Goal: Transaction & Acquisition: Purchase product/service

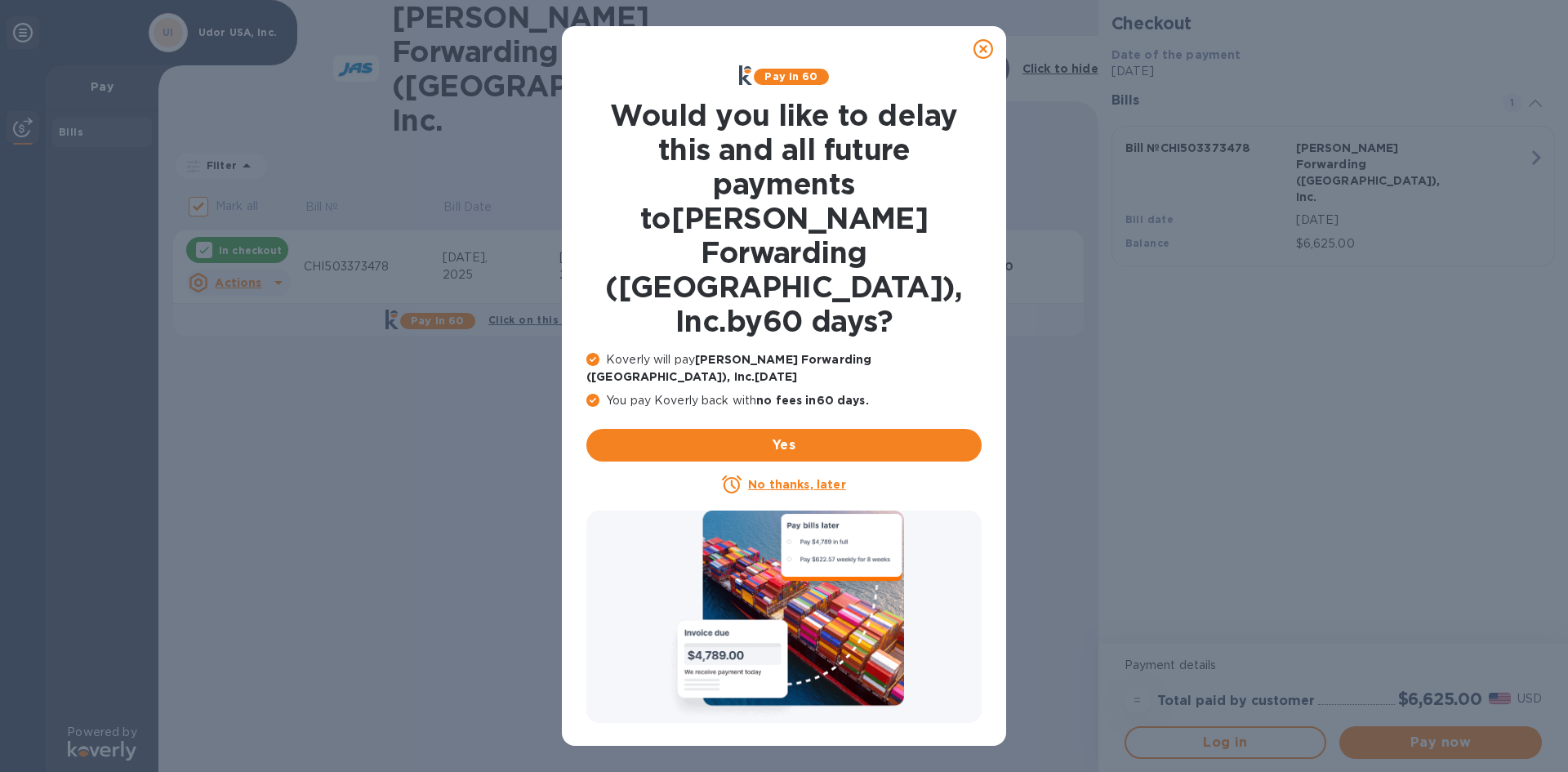
click at [987, 54] on icon at bounding box center [984, 49] width 20 height 20
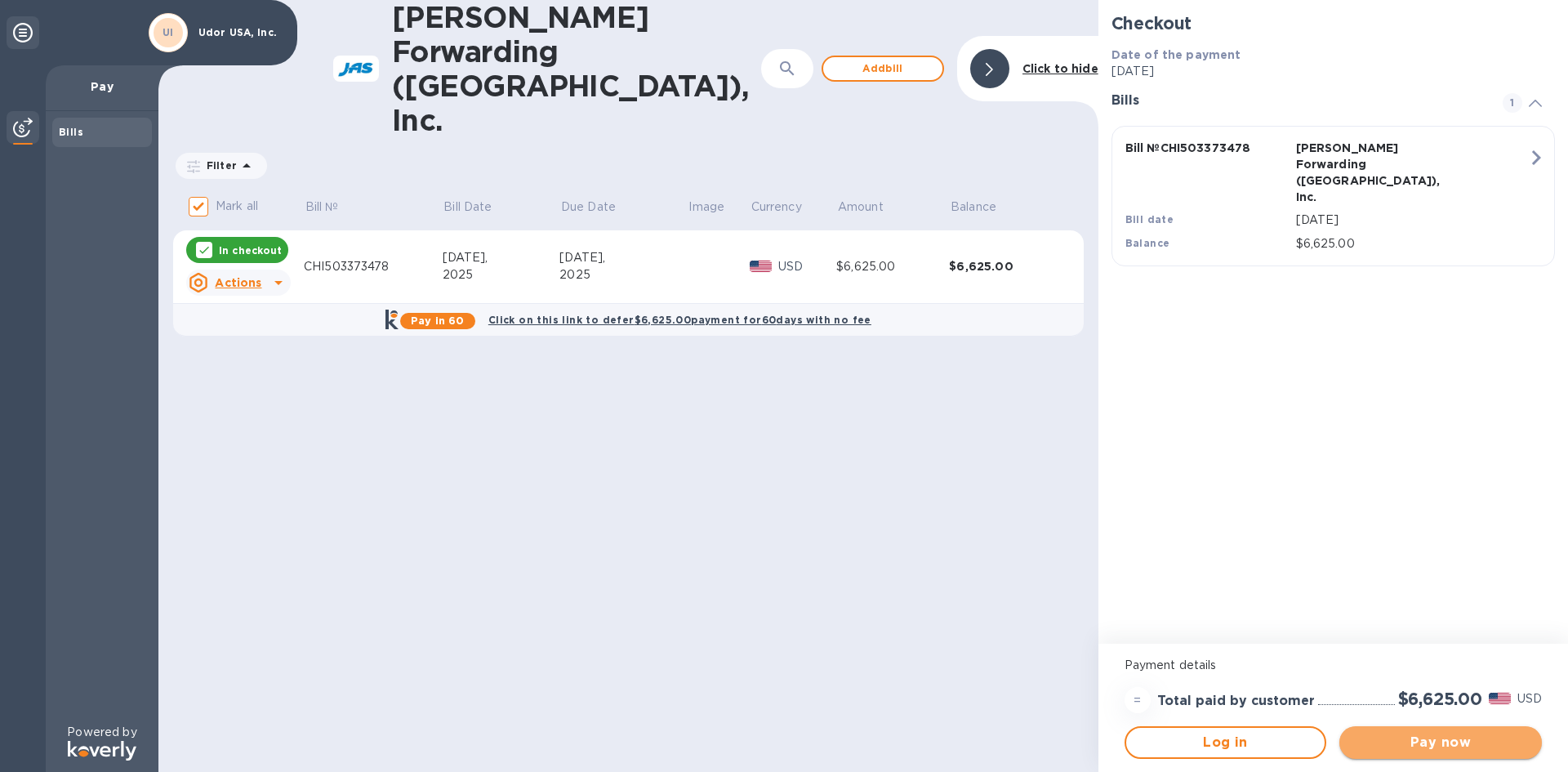
click at [1435, 742] on span "Pay now" at bounding box center [1441, 742] width 176 height 20
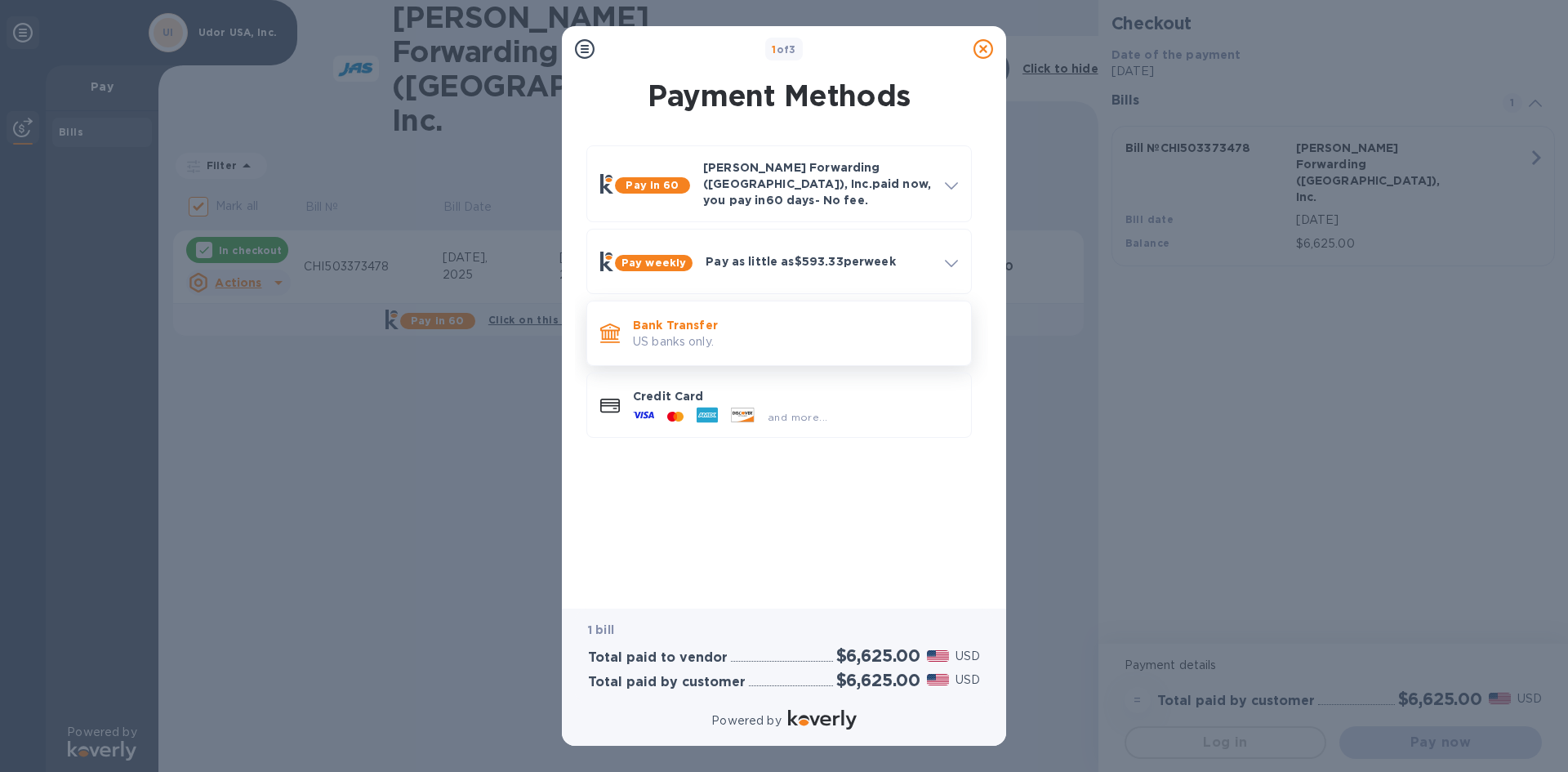
click at [792, 319] on p "Bank Transfer" at bounding box center [795, 325] width 325 height 16
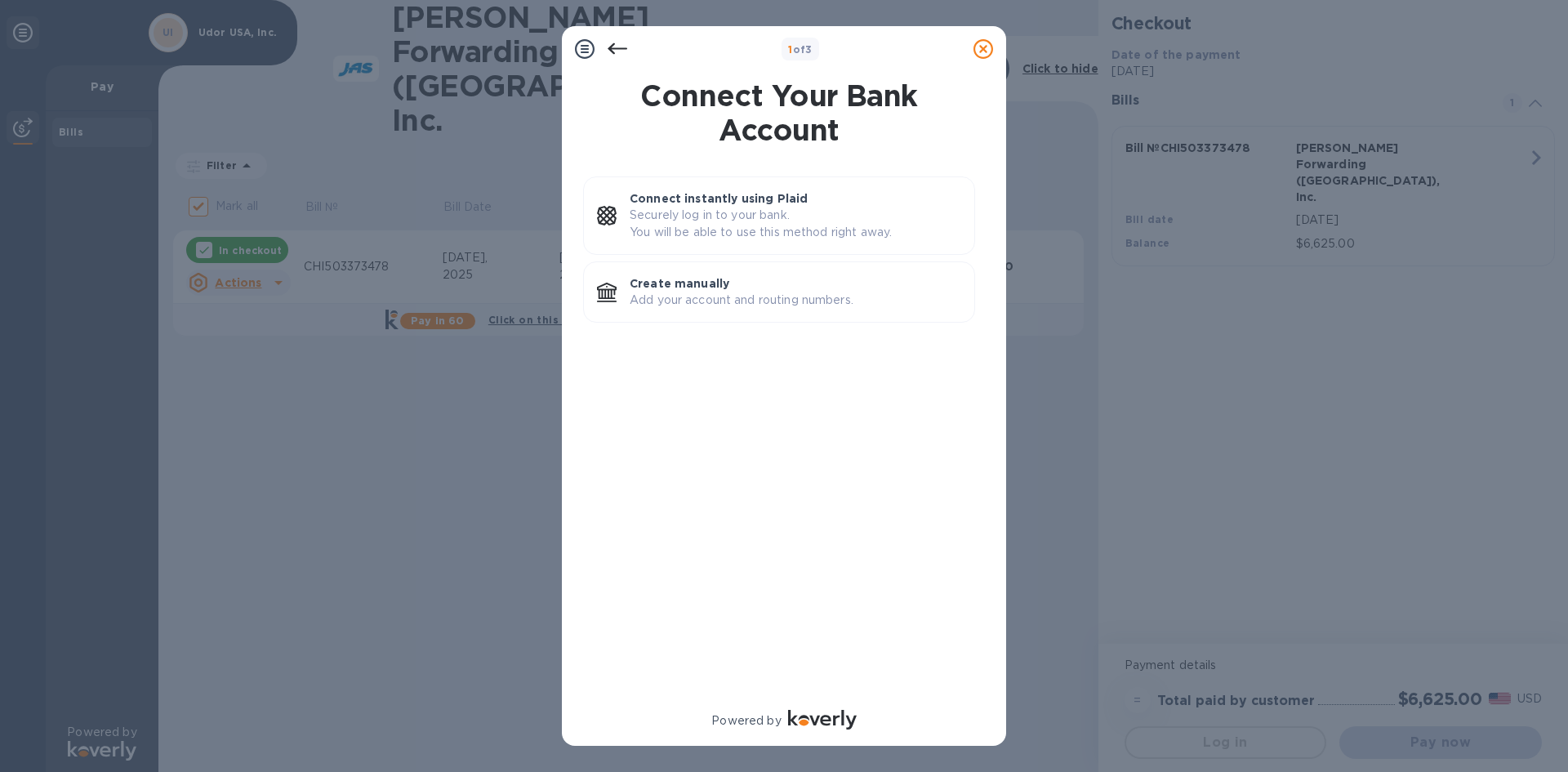
click at [792, 319] on div "Create manually Add your account and routing numbers." at bounding box center [779, 292] width 392 height 62
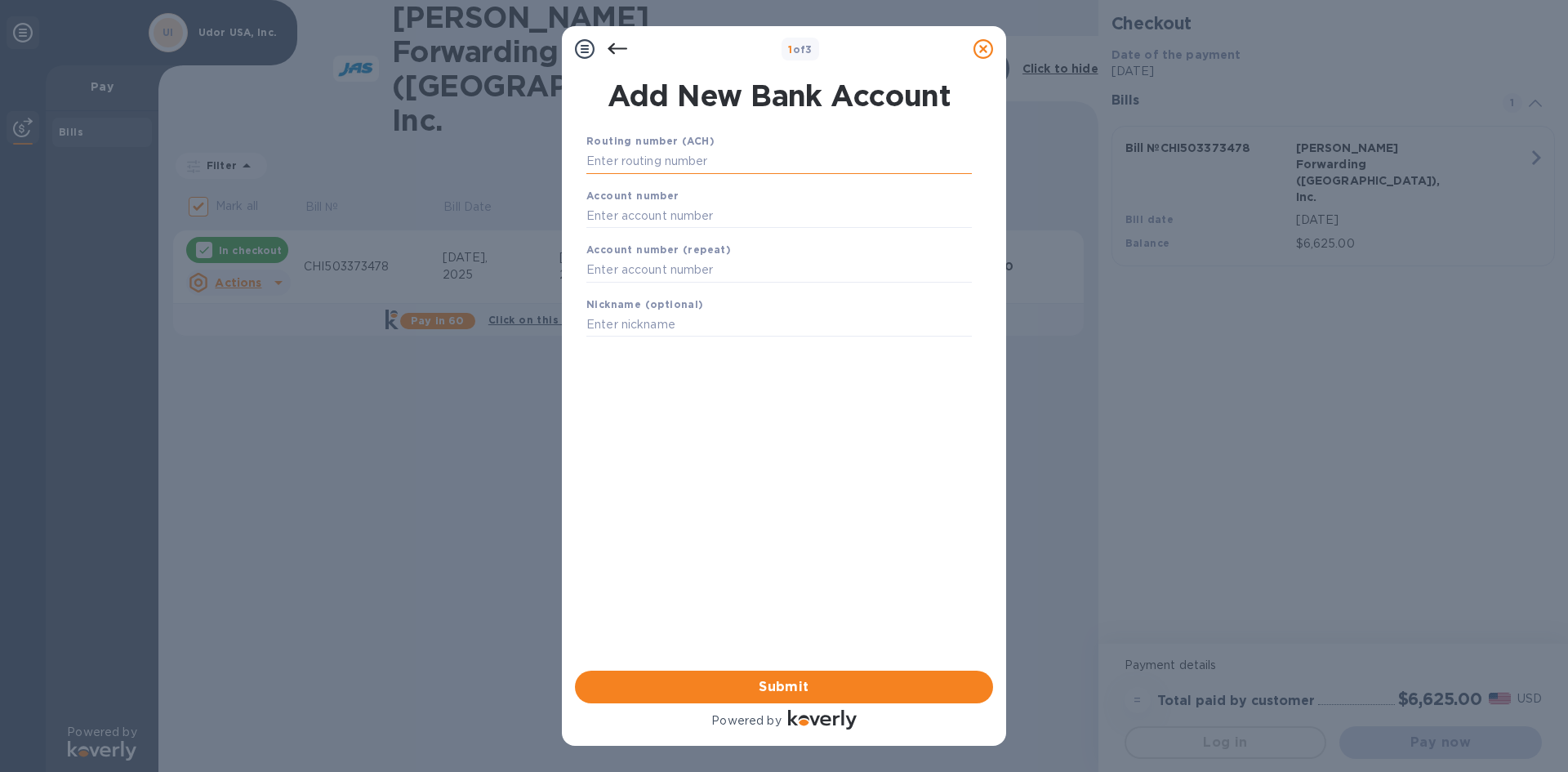
click at [684, 162] on input "text" at bounding box center [779, 161] width 386 height 25
click at [674, 157] on input "text" at bounding box center [779, 161] width 386 height 25
drag, startPoint x: 674, startPoint y: 157, endPoint x: 566, endPoint y: 153, distance: 108.1
click at [566, 153] on div "Add New Bank Account Routing number (ACH) [FINANCIAL_ID] Account number Account…" at bounding box center [784, 371] width 445 height 599
type input "091000022"
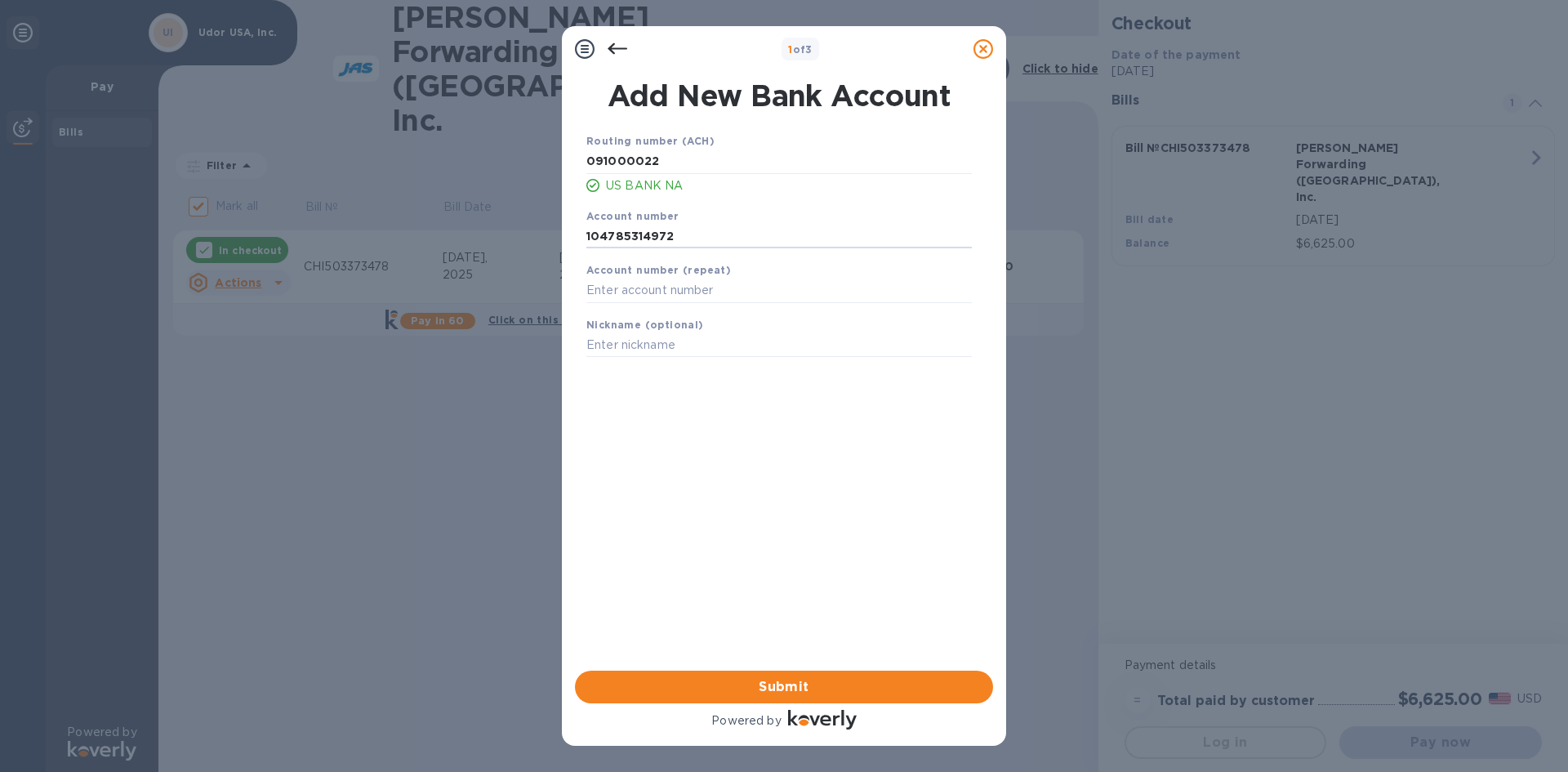
type input "104785314972"
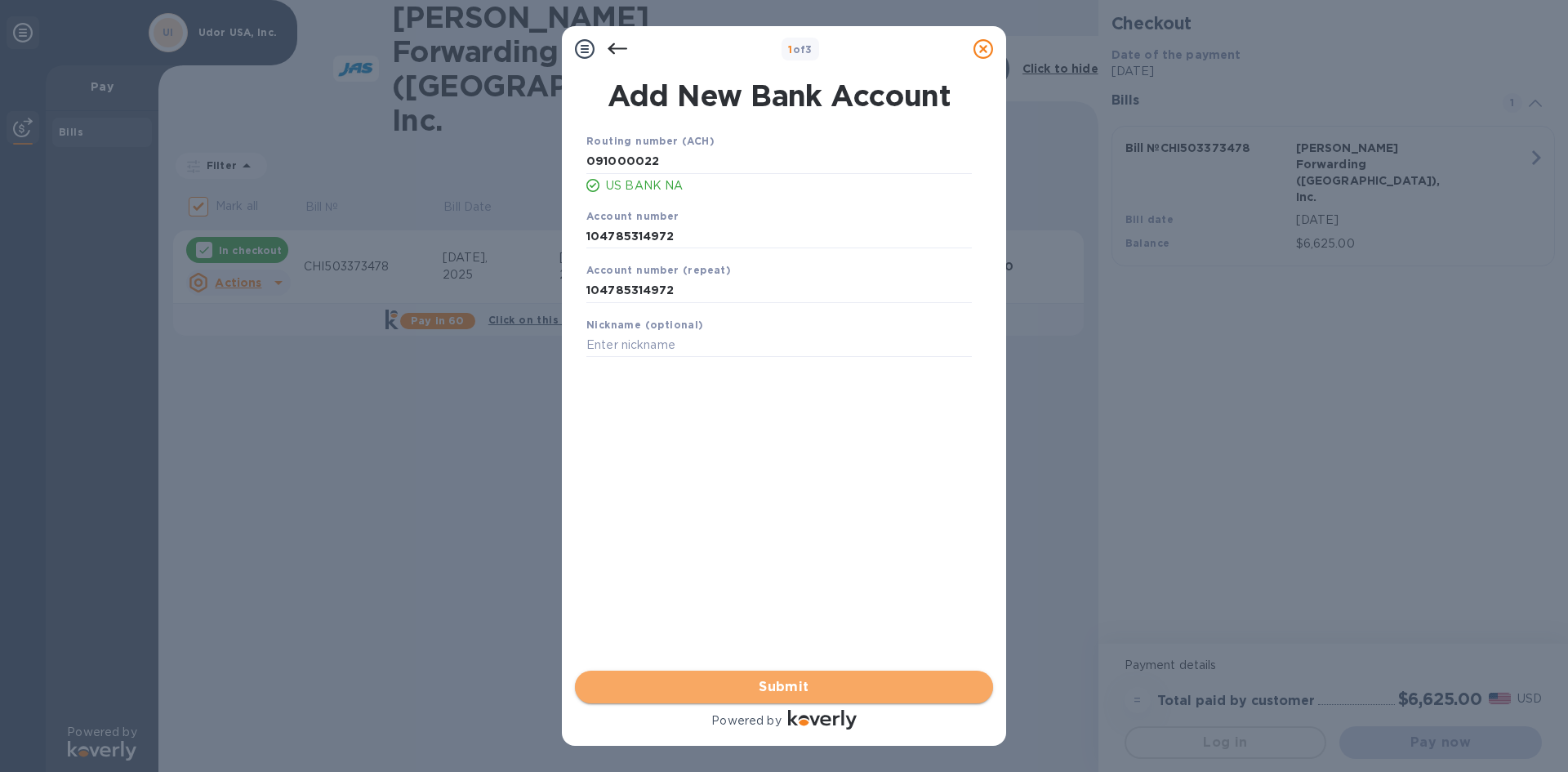
click at [801, 691] on span "Submit" at bounding box center [784, 687] width 392 height 20
